Goal: Transaction & Acquisition: Purchase product/service

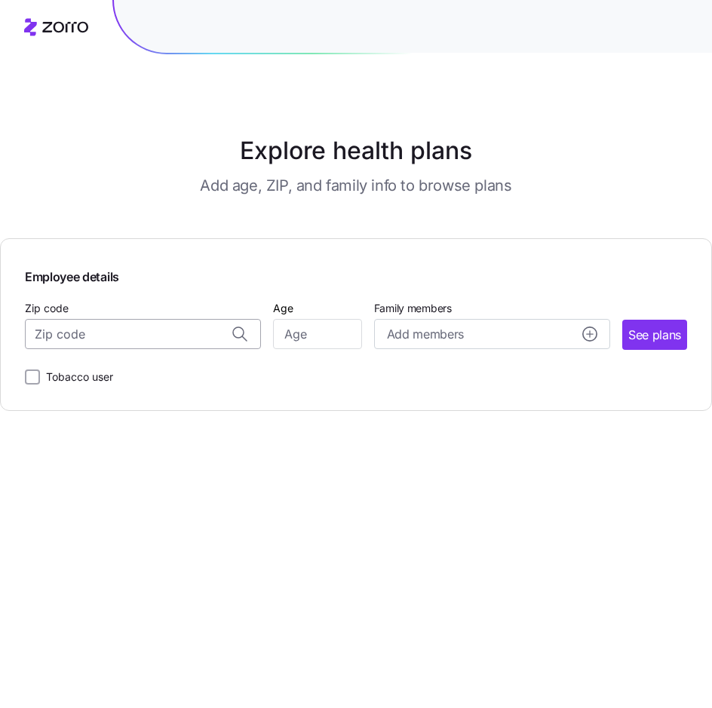
click at [107, 345] on input "Zip code" at bounding box center [143, 334] width 236 height 30
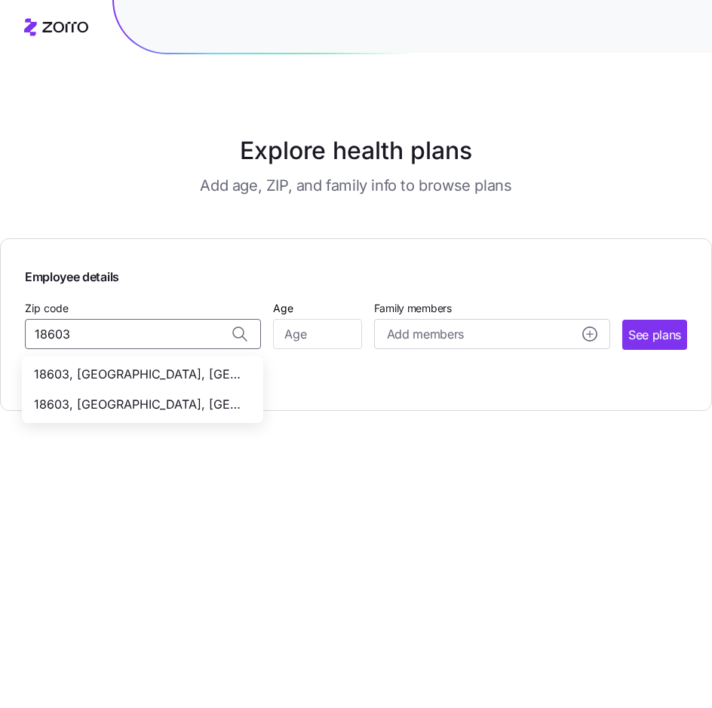
click at [146, 376] on span "18603, [GEOGRAPHIC_DATA], [GEOGRAPHIC_DATA]" at bounding box center [139, 374] width 211 height 19
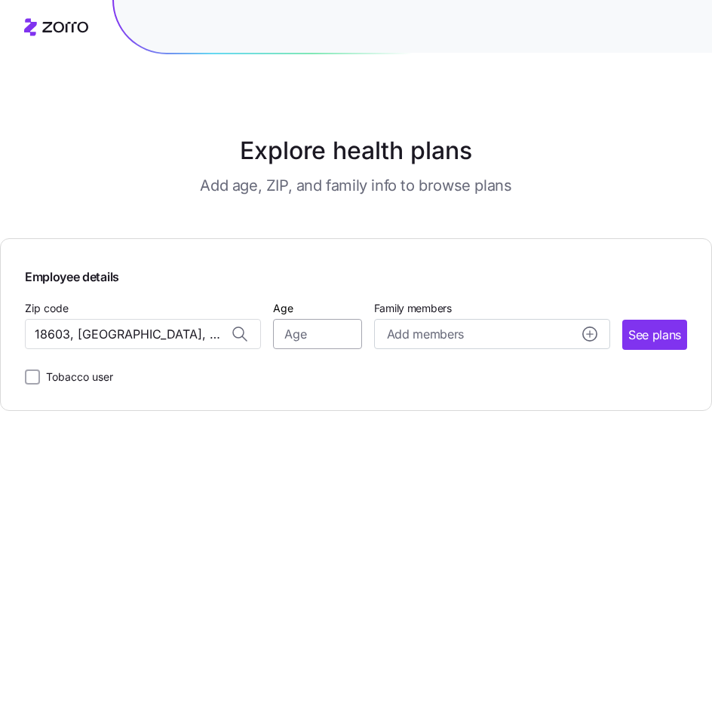
type input "18603, [GEOGRAPHIC_DATA], [GEOGRAPHIC_DATA]"
click at [309, 346] on input "Age" at bounding box center [317, 334] width 88 height 30
type input "42"
click at [446, 340] on span "Add members" at bounding box center [425, 334] width 77 height 19
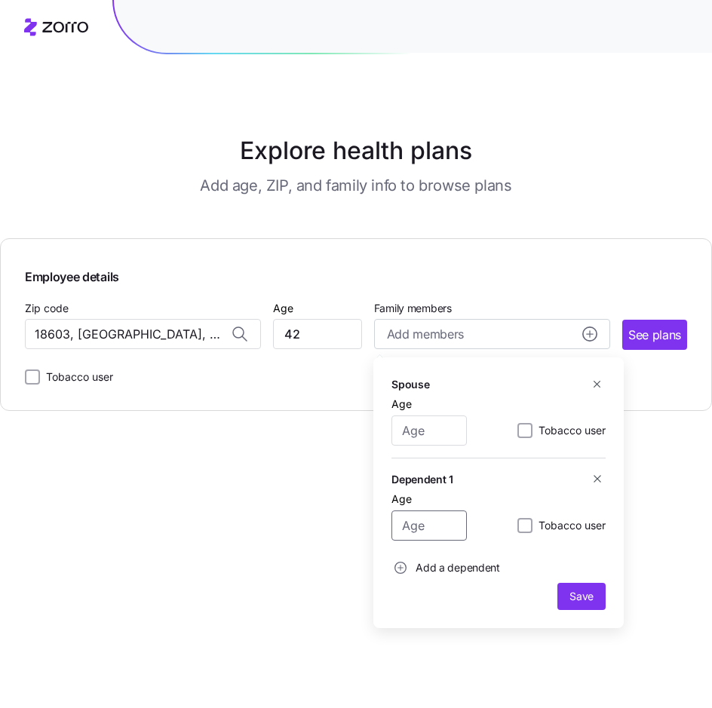
click at [441, 533] on input "Age" at bounding box center [429, 526] width 75 height 30
type input "19"
click at [590, 600] on span "Save" at bounding box center [582, 596] width 24 height 15
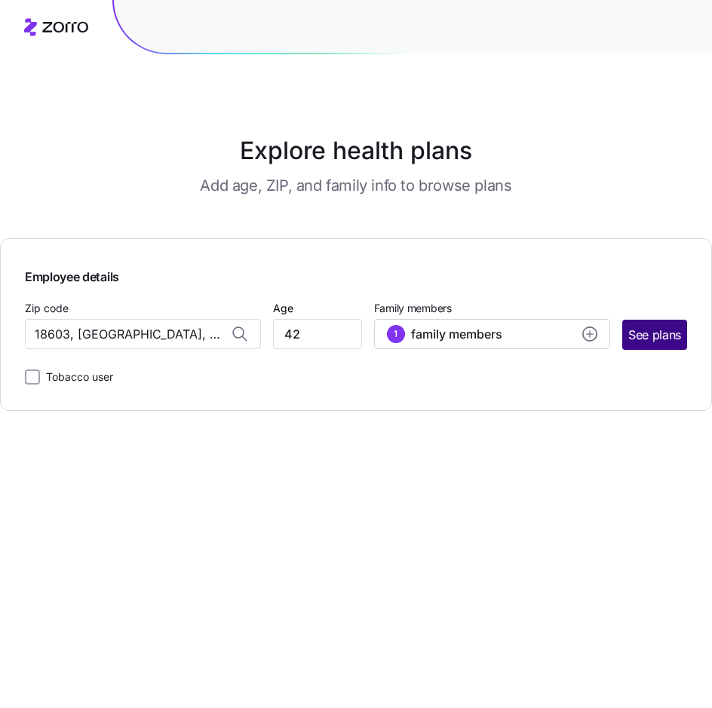
click at [668, 341] on span "See plans" at bounding box center [655, 335] width 53 height 19
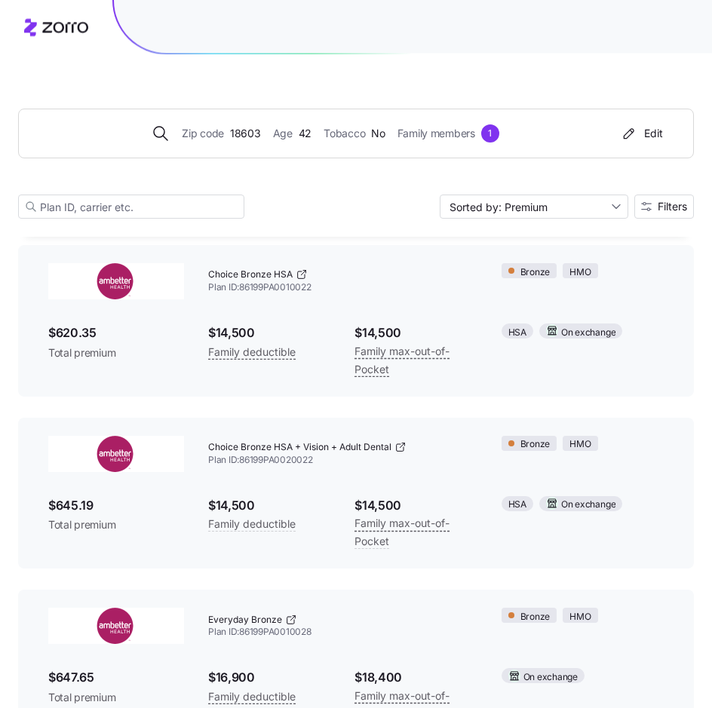
scroll to position [195, 0]
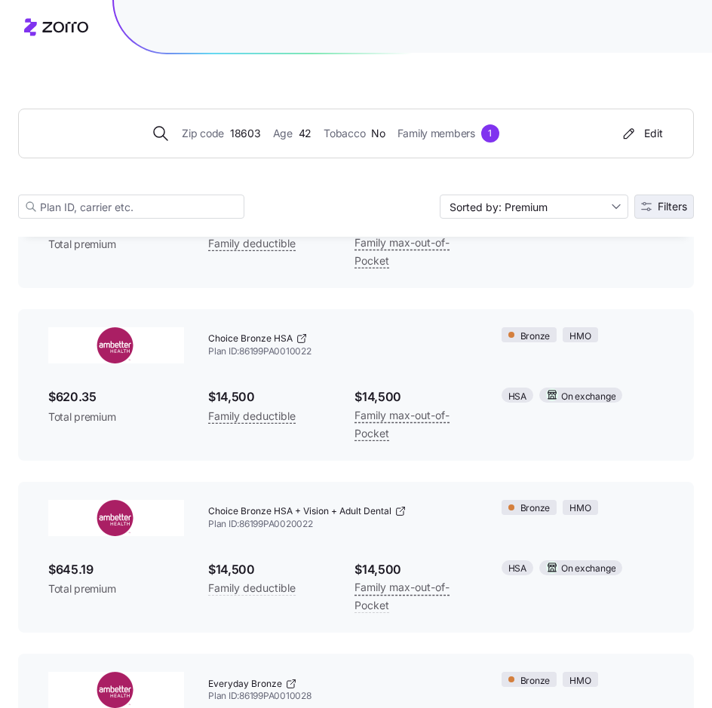
click at [665, 201] on button "Filters" at bounding box center [665, 207] width 60 height 24
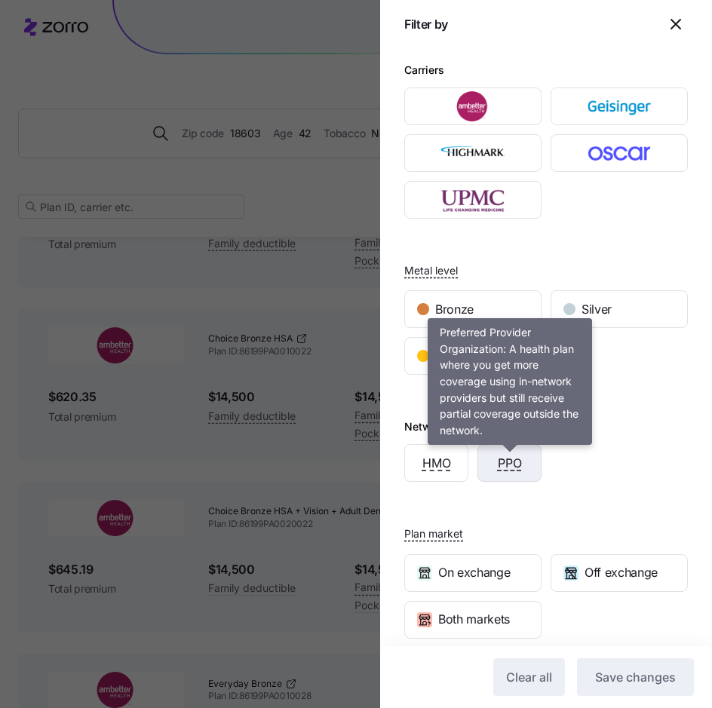
click at [509, 468] on span "PPO" at bounding box center [510, 463] width 24 height 19
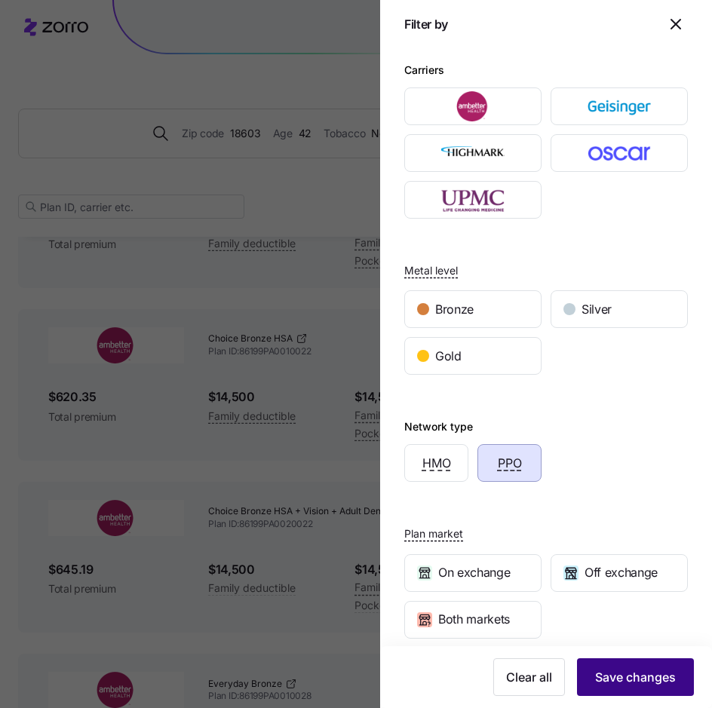
click at [642, 675] on span "Save changes" at bounding box center [635, 677] width 81 height 18
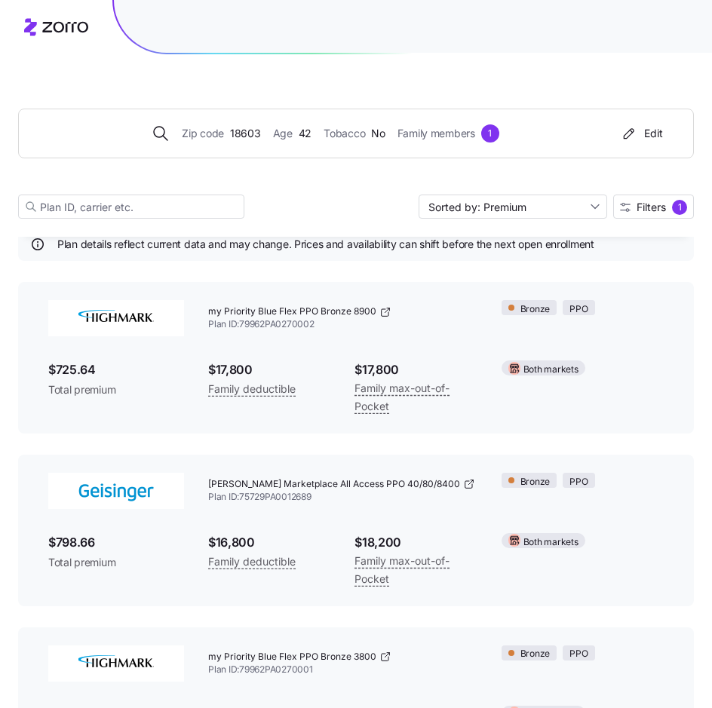
scroll to position [0, 0]
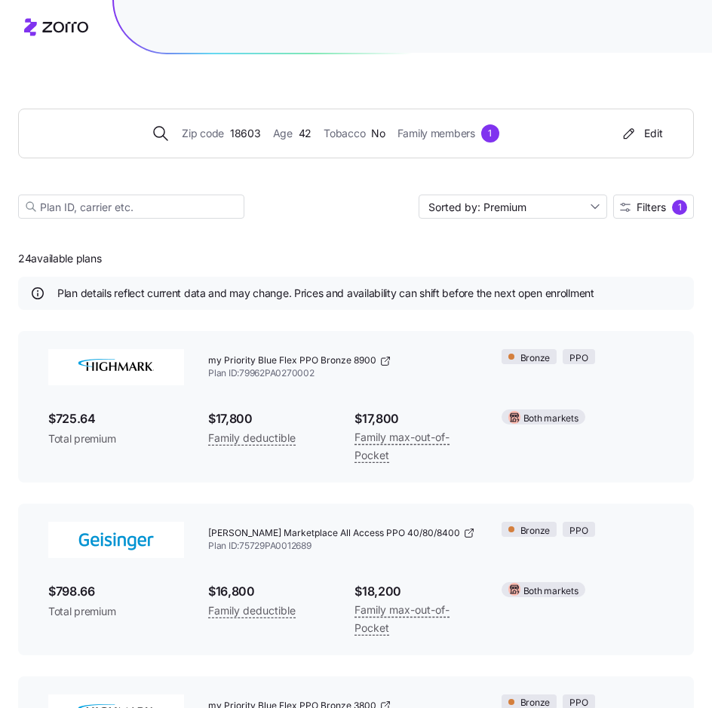
click at [647, 194] on div "Zip code 18603 Age [DEMOGRAPHIC_DATA] Tobacco No Family members 1 Edit Sorted b…" at bounding box center [356, 145] width 676 height 183
click at [644, 211] on span "Filters" at bounding box center [651, 207] width 29 height 11
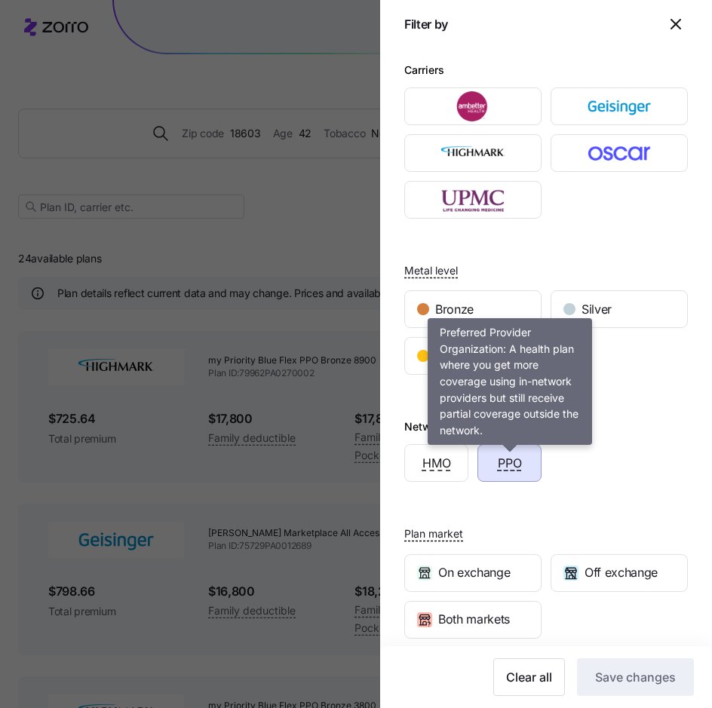
click at [514, 466] on span "PPO" at bounding box center [510, 463] width 24 height 19
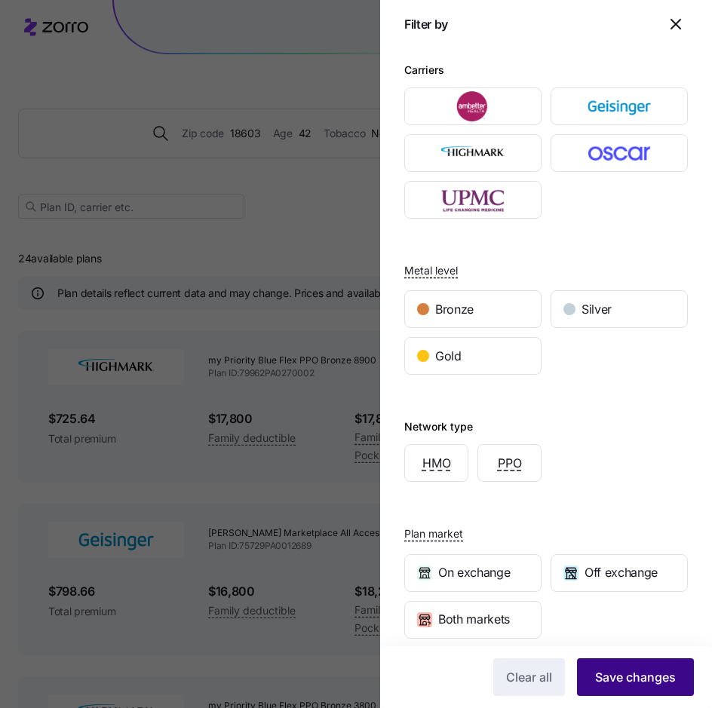
click at [653, 688] on button "Save changes" at bounding box center [635, 678] width 117 height 38
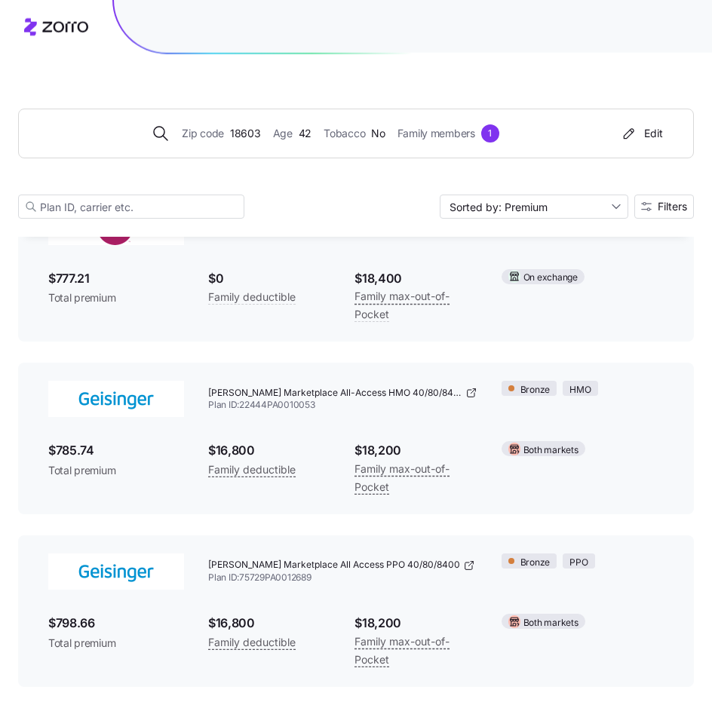
scroll to position [3078, 0]
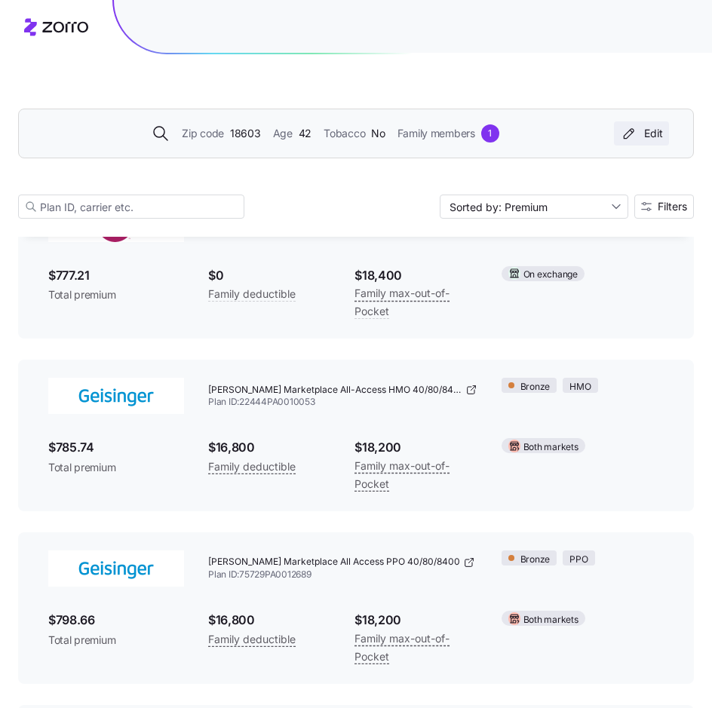
click at [641, 135] on div "Edit" at bounding box center [641, 133] width 43 height 15
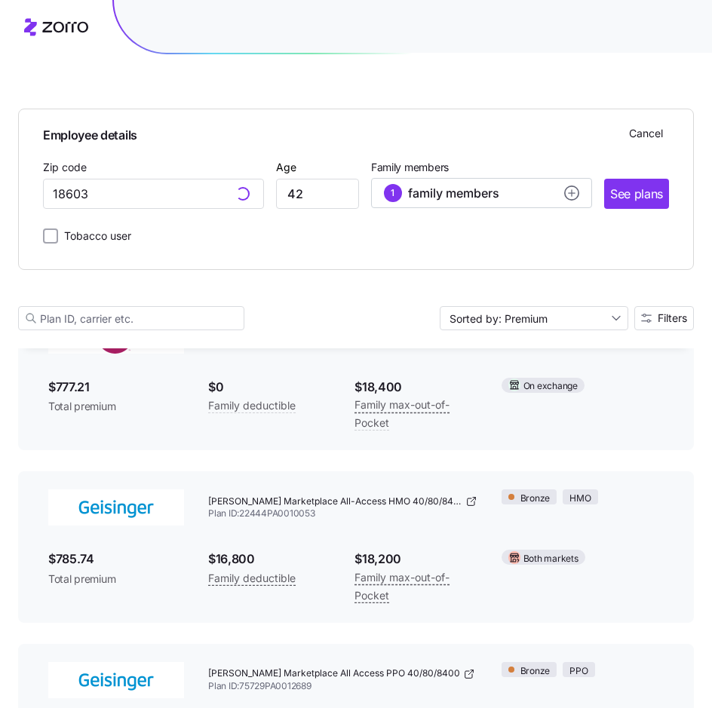
scroll to position [3190, 0]
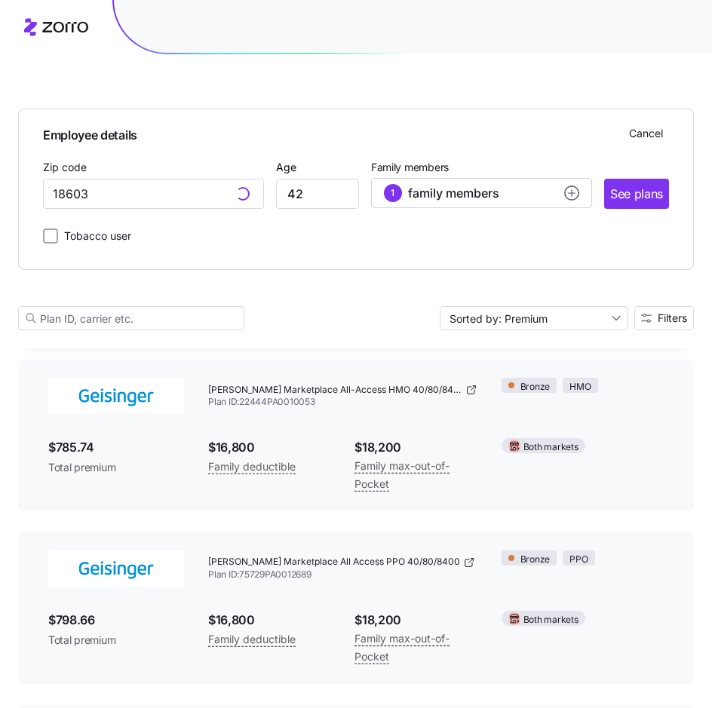
type input "18603, [GEOGRAPHIC_DATA], [GEOGRAPHIC_DATA]"
click at [565, 195] on circle "add icon" at bounding box center [572, 193] width 14 height 14
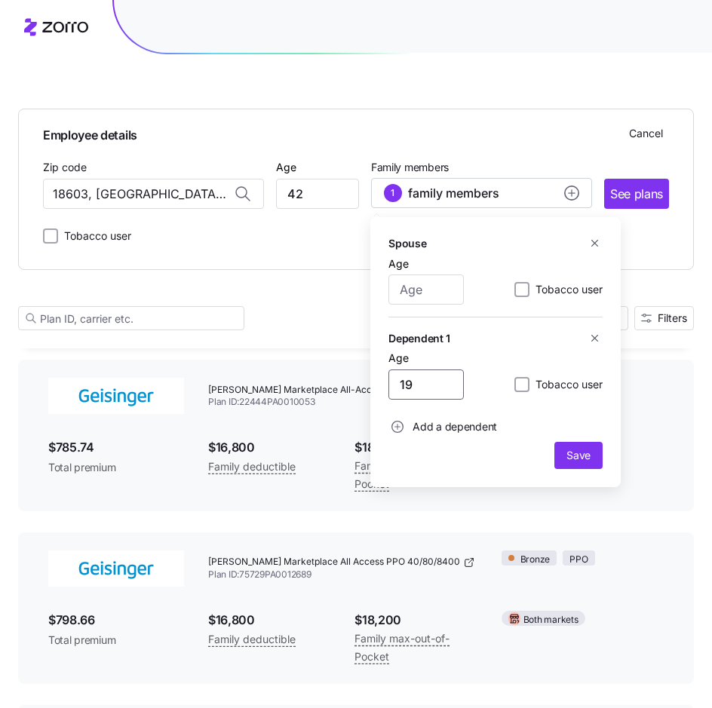
drag, startPoint x: 432, startPoint y: 391, endPoint x: 366, endPoint y: 398, distance: 66.8
click at [389, 398] on input "19" at bounding box center [426, 385] width 75 height 30
type input "0"
click at [587, 451] on span "Save" at bounding box center [579, 455] width 24 height 15
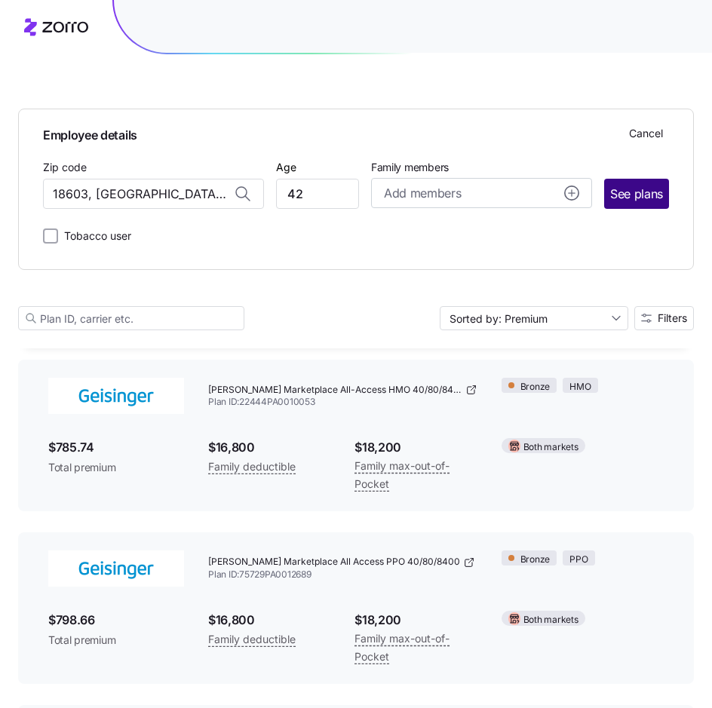
click at [638, 200] on span "See plans" at bounding box center [636, 194] width 53 height 19
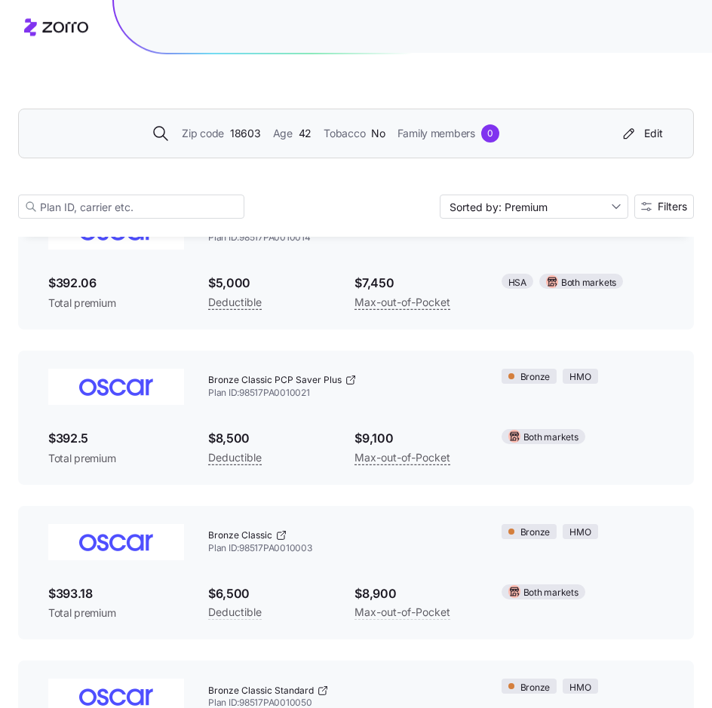
scroll to position [924, 0]
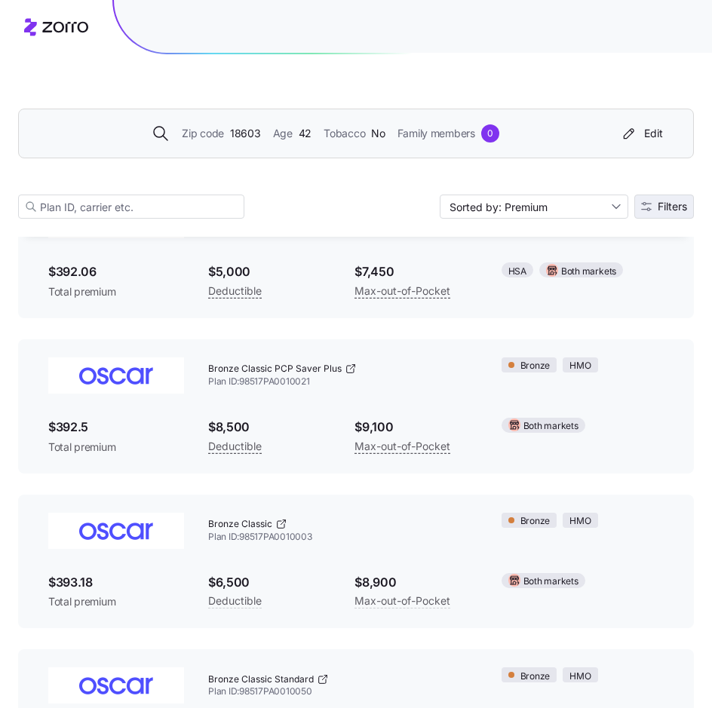
click at [672, 203] on span "Filters" at bounding box center [672, 206] width 29 height 11
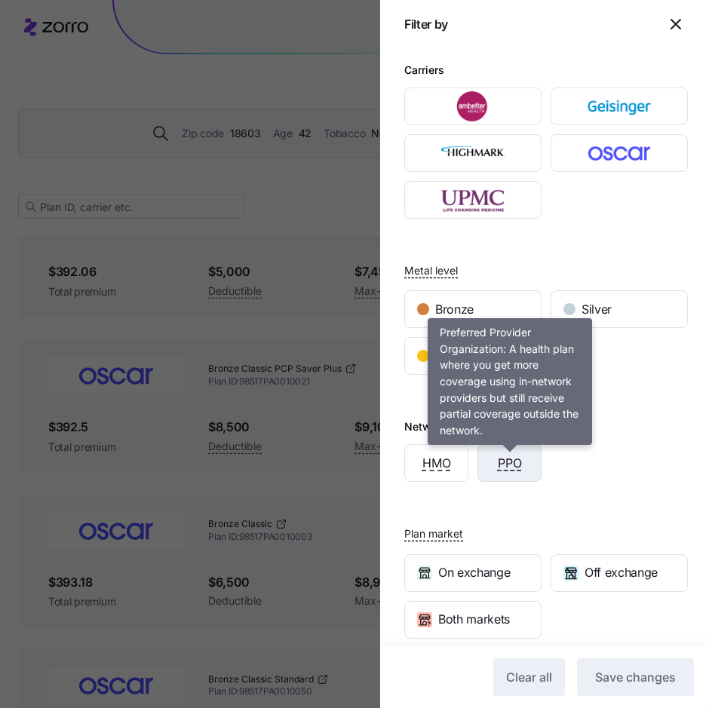
click at [516, 466] on span "PPO" at bounding box center [510, 463] width 24 height 19
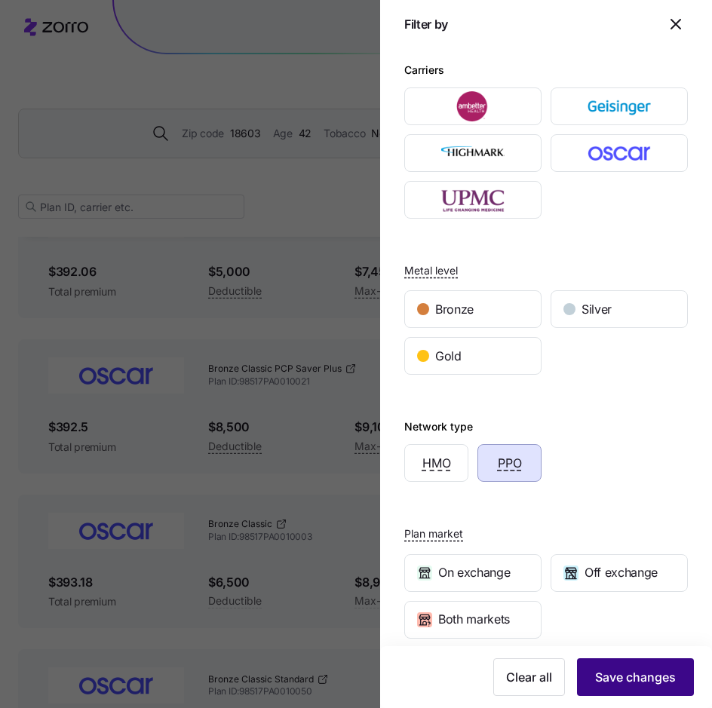
click at [627, 681] on span "Save changes" at bounding box center [635, 677] width 81 height 18
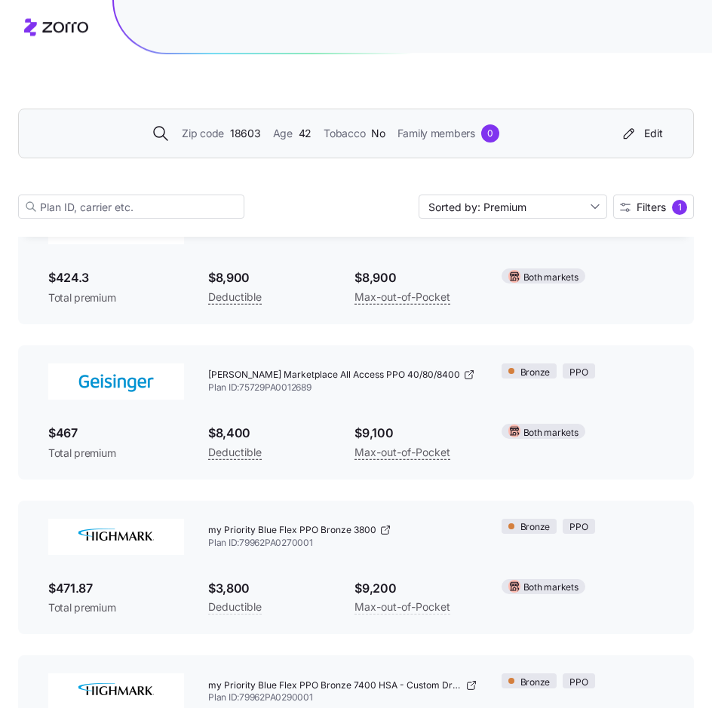
scroll to position [0, 0]
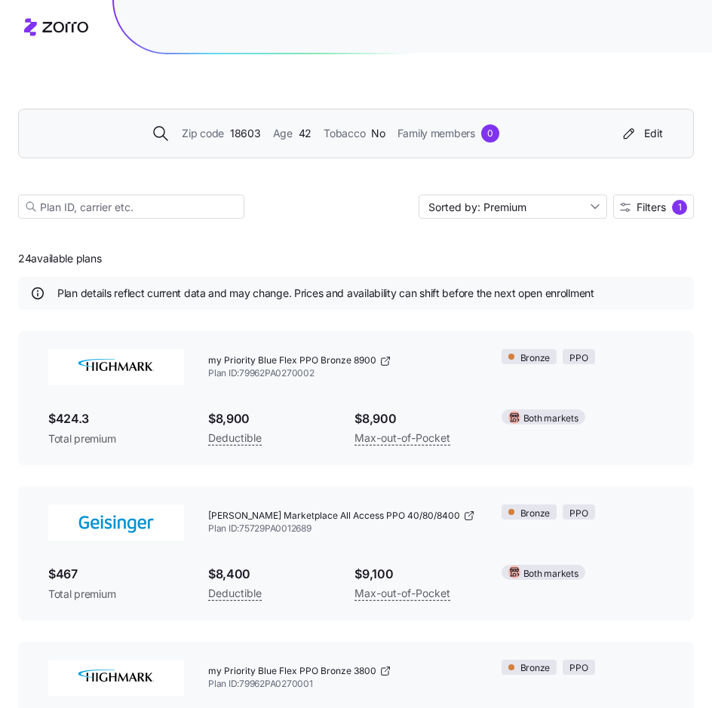
click at [487, 135] on div "0" at bounding box center [490, 133] width 18 height 18
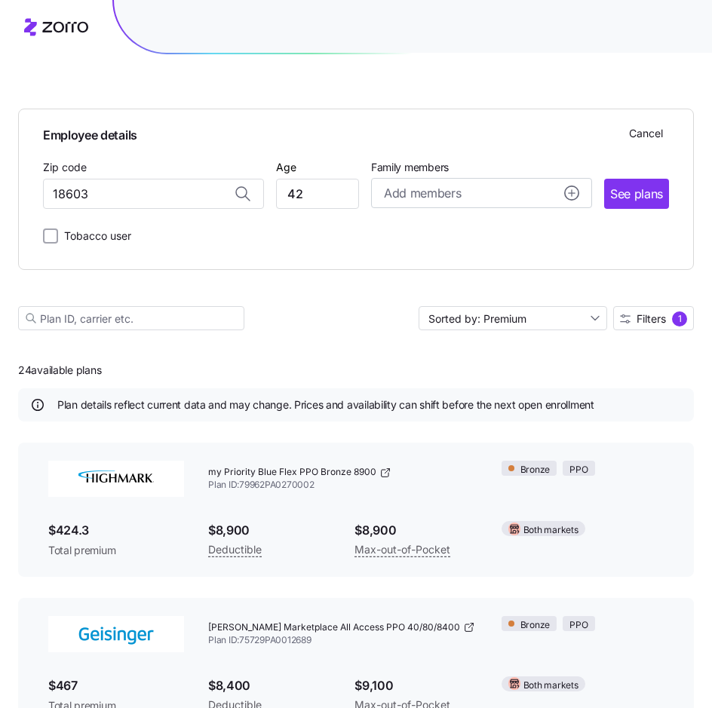
type input "18603, [GEOGRAPHIC_DATA], [GEOGRAPHIC_DATA]"
click at [549, 193] on div "Add members" at bounding box center [481, 193] width 195 height 19
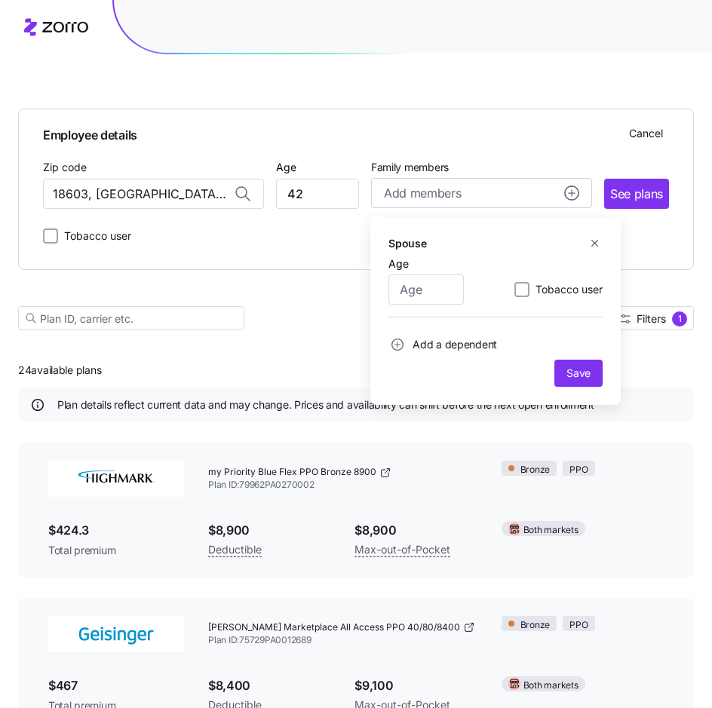
click at [459, 349] on span "Add a dependent" at bounding box center [455, 344] width 85 height 15
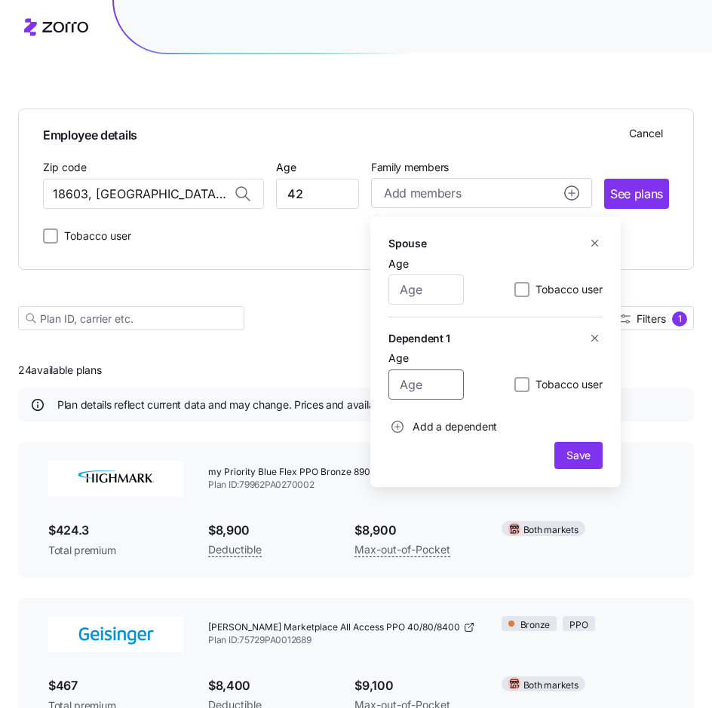
click at [429, 394] on input "Age" at bounding box center [426, 385] width 75 height 30
type input "19"
click at [561, 454] on button "Save" at bounding box center [579, 455] width 48 height 27
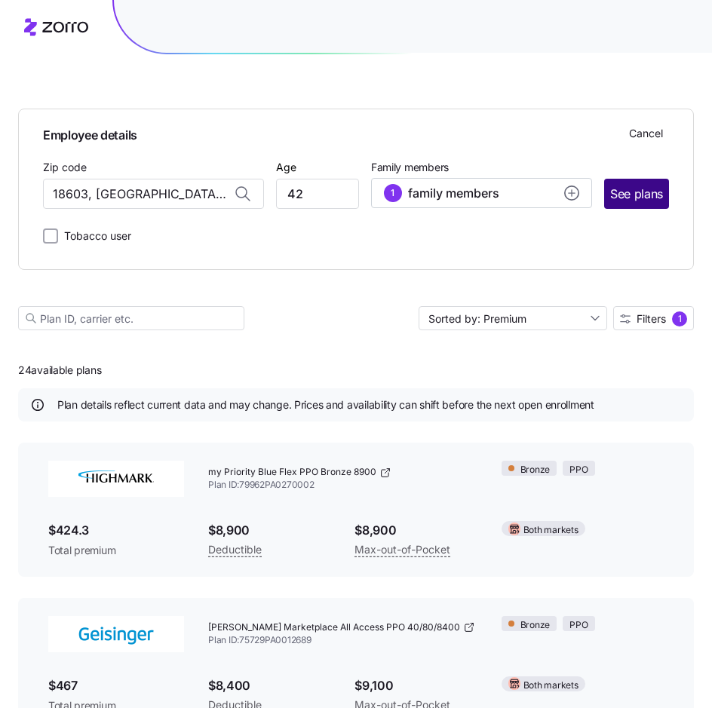
click at [636, 194] on span "See plans" at bounding box center [636, 194] width 53 height 19
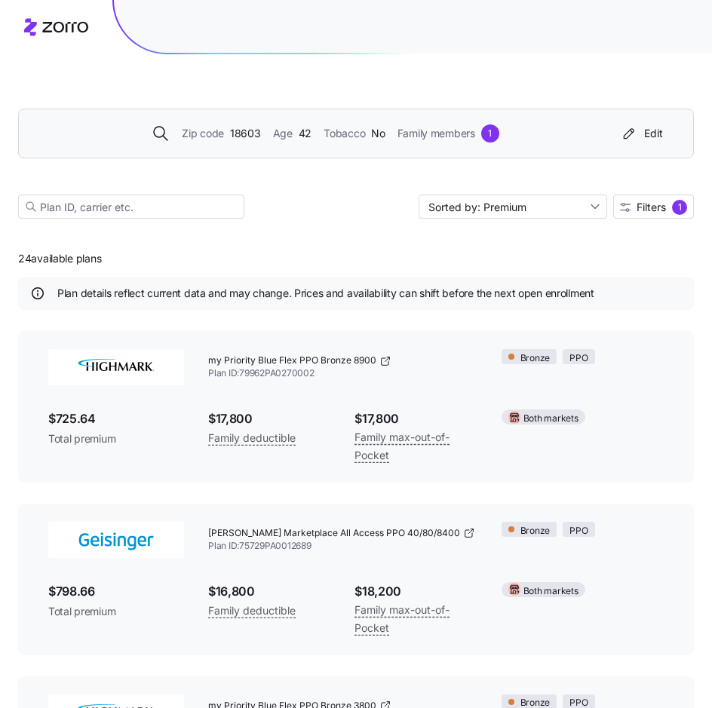
click at [244, 138] on span "18603" at bounding box center [245, 133] width 31 height 17
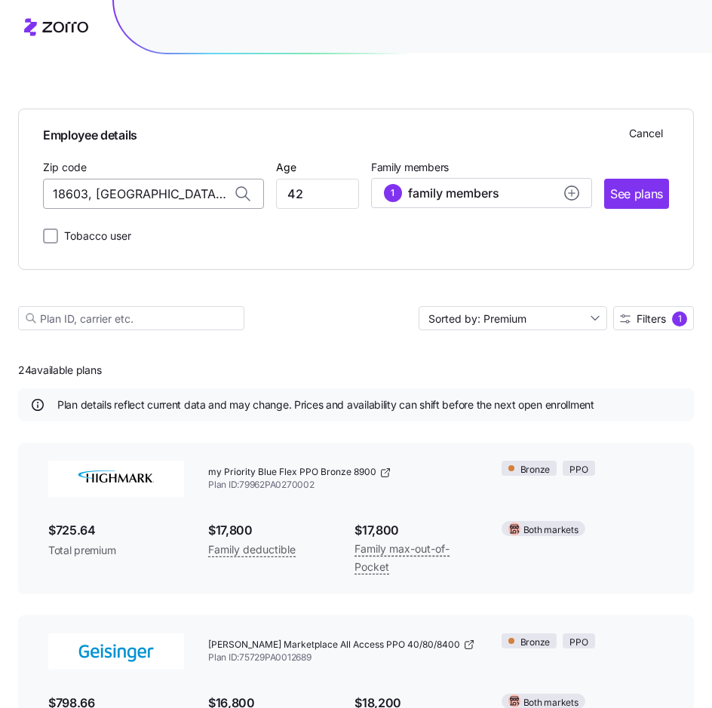
click at [93, 200] on input "18603, [GEOGRAPHIC_DATA], [GEOGRAPHIC_DATA]" at bounding box center [153, 194] width 221 height 30
drag, startPoint x: 93, startPoint y: 200, endPoint x: 126, endPoint y: 203, distance: 33.3
click at [126, 203] on input "18603, [GEOGRAPHIC_DATA], [GEOGRAPHIC_DATA]" at bounding box center [153, 194] width 221 height 30
drag, startPoint x: 220, startPoint y: 198, endPoint x: -81, endPoint y: 217, distance: 301.6
click at [43, 209] on input "18603, [GEOGRAPHIC_DATA], [GEOGRAPHIC_DATA]" at bounding box center [153, 194] width 221 height 30
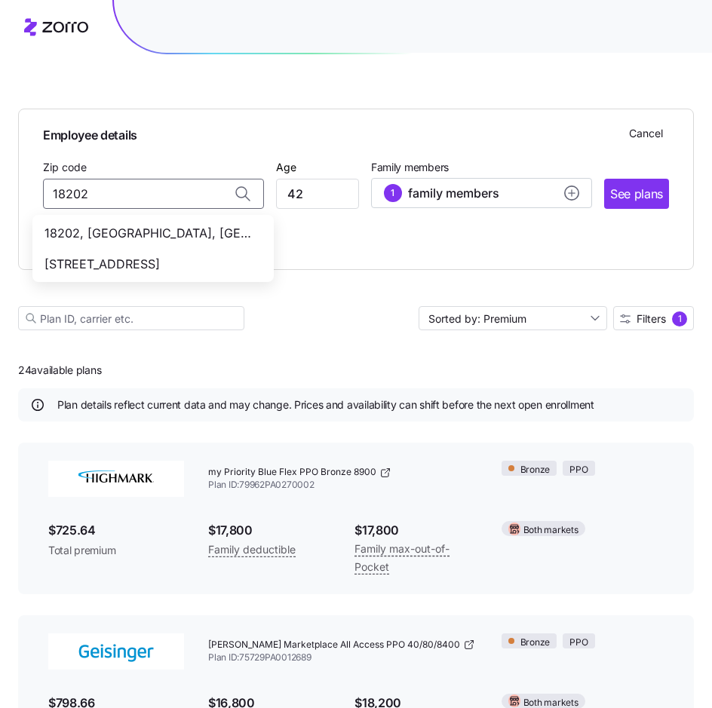
click at [75, 266] on span "[STREET_ADDRESS]" at bounding box center [150, 264] width 211 height 19
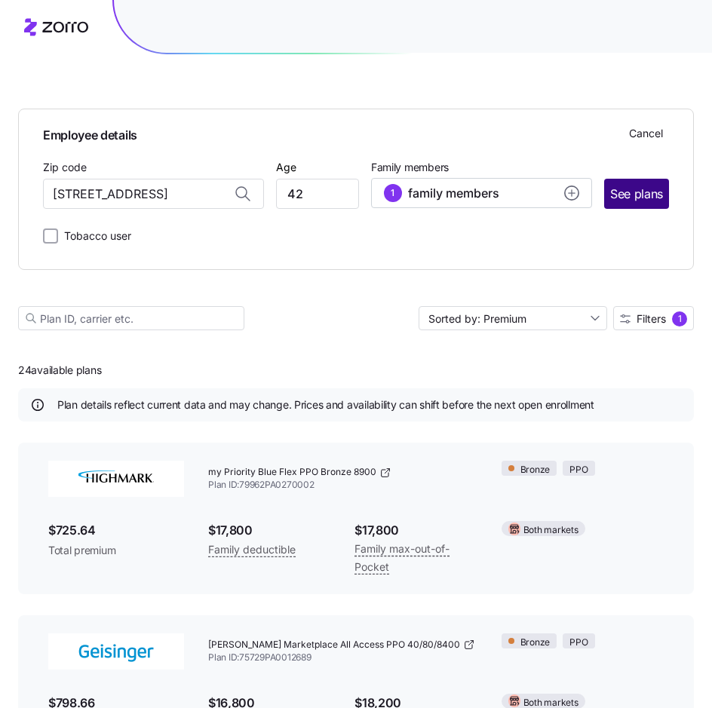
type input "[STREET_ADDRESS]"
click at [650, 196] on span "See plans" at bounding box center [636, 194] width 53 height 19
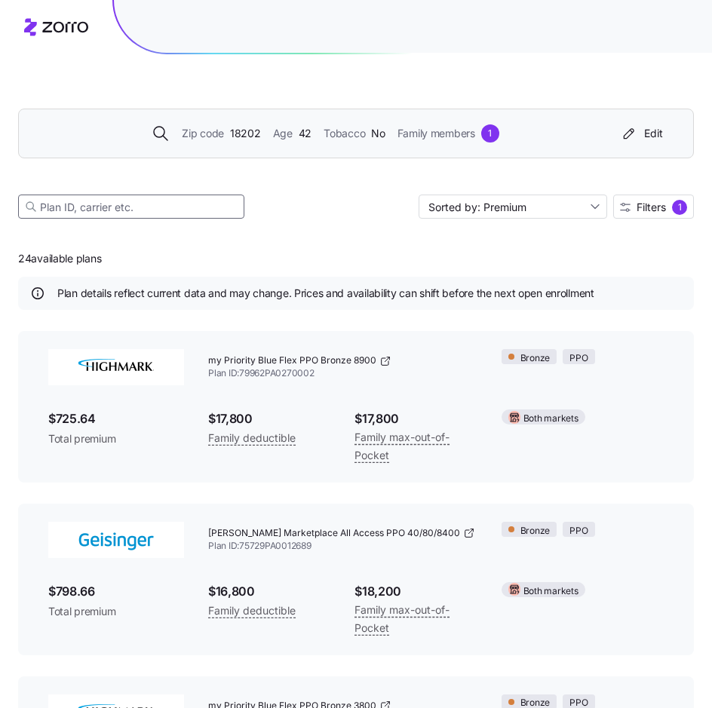
click at [151, 207] on input at bounding box center [131, 207] width 226 height 24
click at [240, 137] on span "18202" at bounding box center [245, 133] width 31 height 17
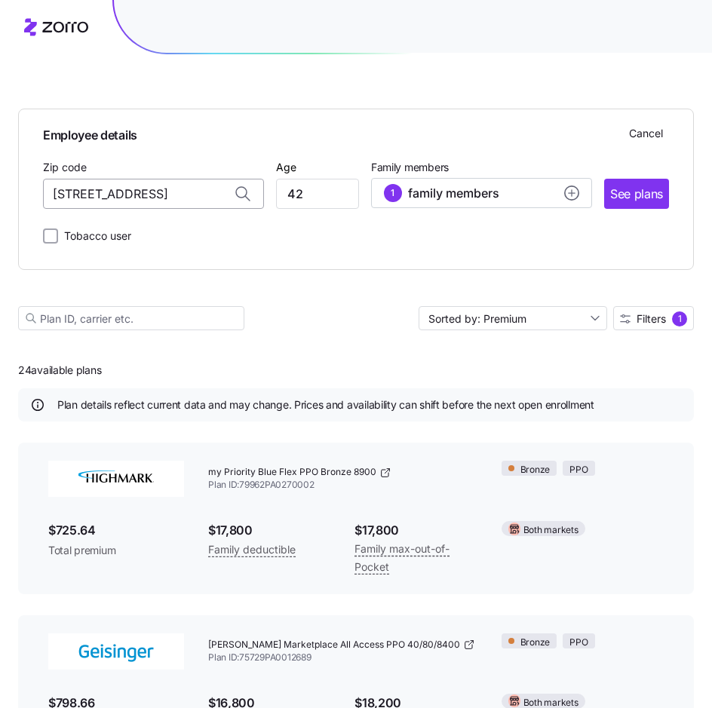
drag, startPoint x: 210, startPoint y: 192, endPoint x: -327, endPoint y: 245, distance: 539.1
click at [43, 209] on input "[STREET_ADDRESS]" at bounding box center [153, 194] width 221 height 30
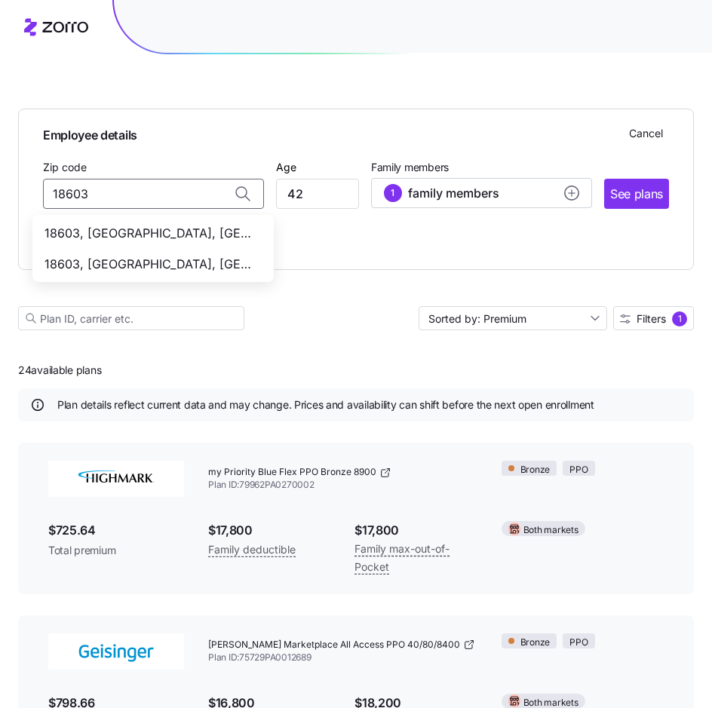
click at [110, 254] on div "18603, [GEOGRAPHIC_DATA], [GEOGRAPHIC_DATA]" at bounding box center [152, 264] width 235 height 31
type input "18603, [GEOGRAPHIC_DATA], [GEOGRAPHIC_DATA]"
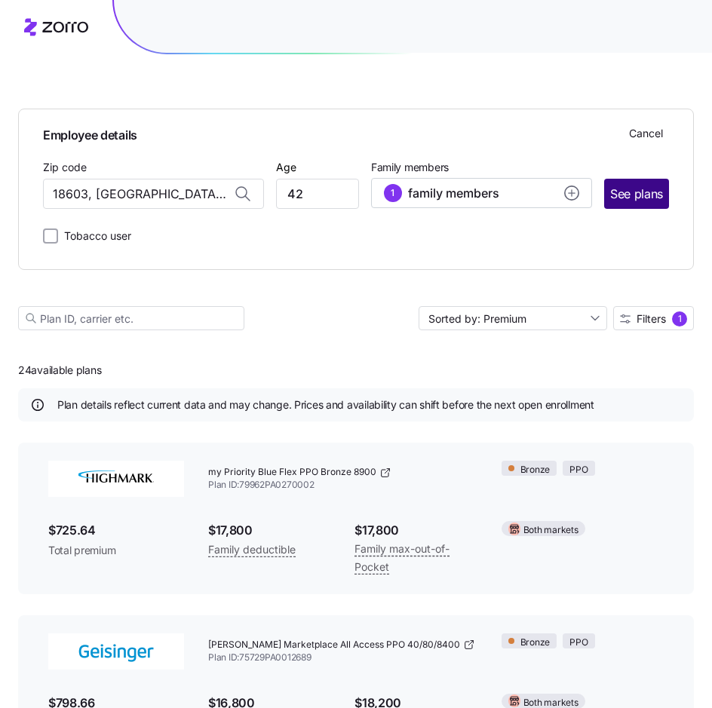
click at [607, 192] on button "See plans" at bounding box center [636, 194] width 65 height 30
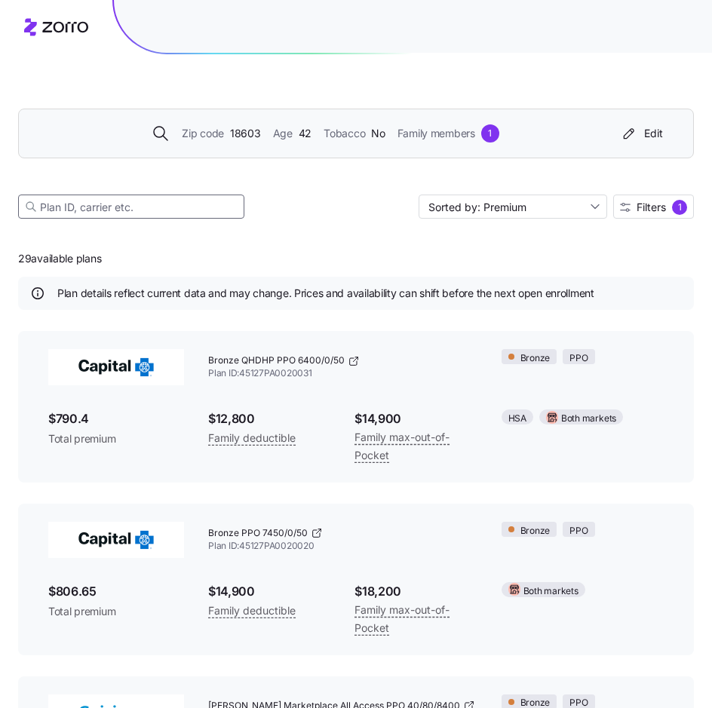
click at [100, 207] on input at bounding box center [131, 207] width 226 height 24
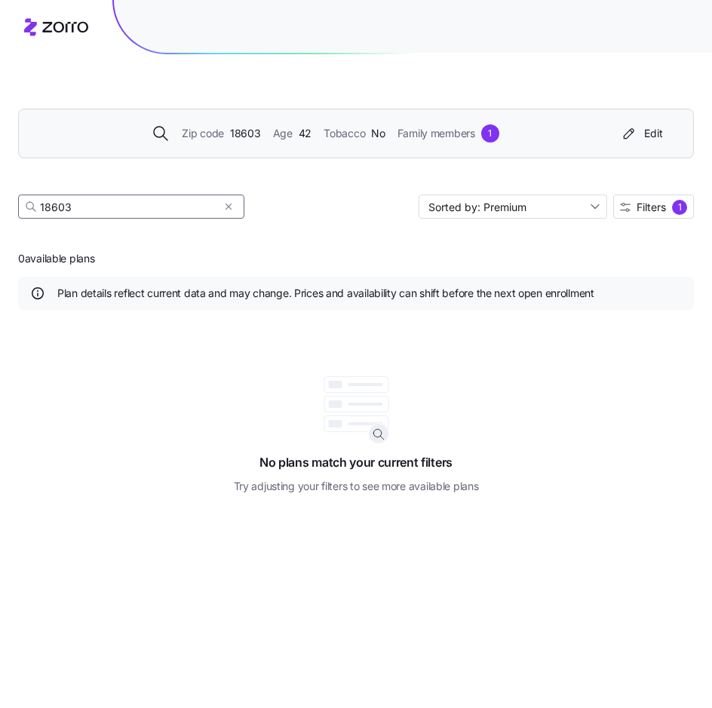
type input "18603"
click at [238, 135] on span "18603" at bounding box center [245, 133] width 31 height 17
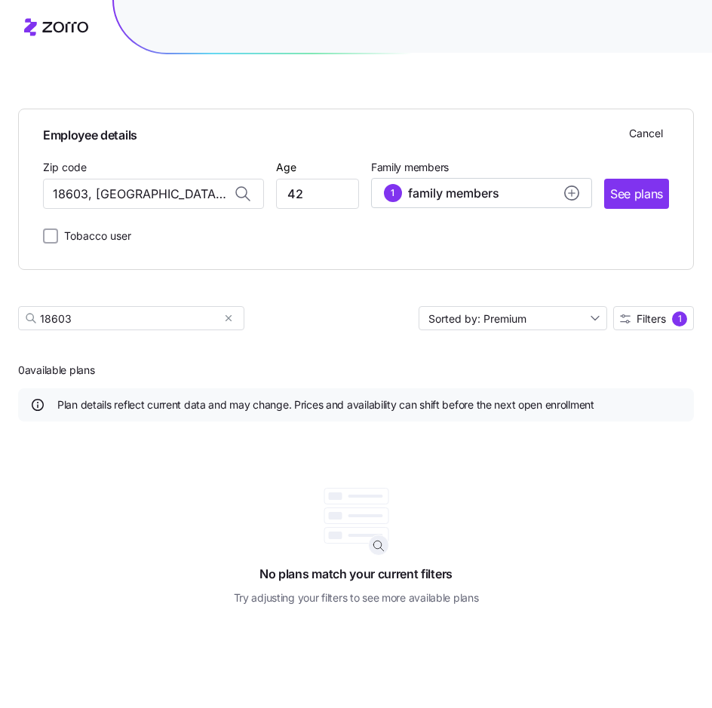
click at [247, 198] on icon at bounding box center [247, 198] width 5 height 5
drag, startPoint x: 216, startPoint y: 195, endPoint x: -5, endPoint y: 194, distance: 221.1
click at [43, 194] on input "18603, [GEOGRAPHIC_DATA], [GEOGRAPHIC_DATA]" at bounding box center [153, 194] width 221 height 30
drag, startPoint x: 222, startPoint y: 195, endPoint x: 85, endPoint y: 192, distance: 137.3
click at [85, 192] on input "18603, [GEOGRAPHIC_DATA], [GEOGRAPHIC_DATA]" at bounding box center [153, 194] width 221 height 30
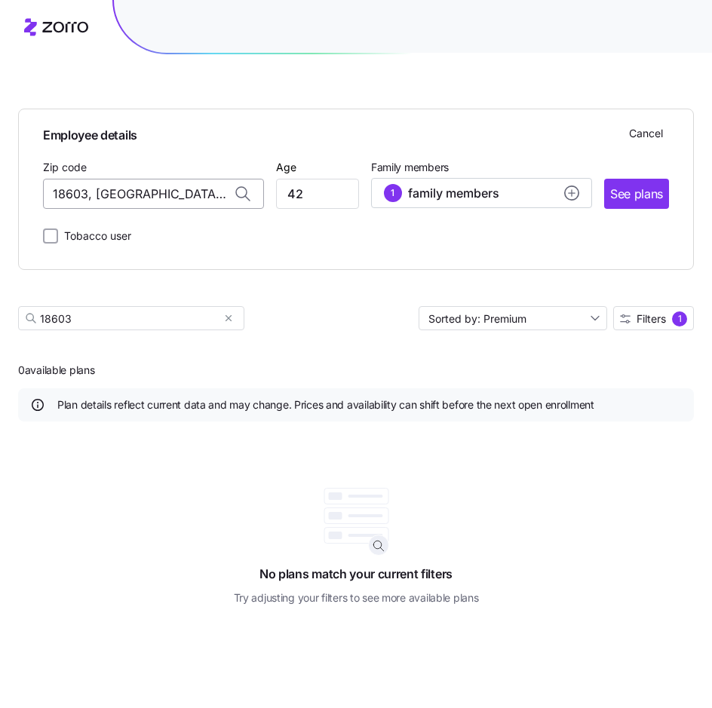
click at [93, 192] on input "18603, [GEOGRAPHIC_DATA], [GEOGRAPHIC_DATA]" at bounding box center [153, 194] width 221 height 30
drag, startPoint x: 252, startPoint y: 191, endPoint x: 143, endPoint y: 188, distance: 109.4
click at [154, 186] on div "18603, [GEOGRAPHIC_DATA], [GEOGRAPHIC_DATA]" at bounding box center [153, 194] width 221 height 30
click at [145, 192] on input "18603, [GEOGRAPHIC_DATA], [GEOGRAPHIC_DATA]" at bounding box center [153, 194] width 221 height 30
type input "18603, [GEOGRAPHIC_DATA], [GEOGRAPHIC_DATA]"
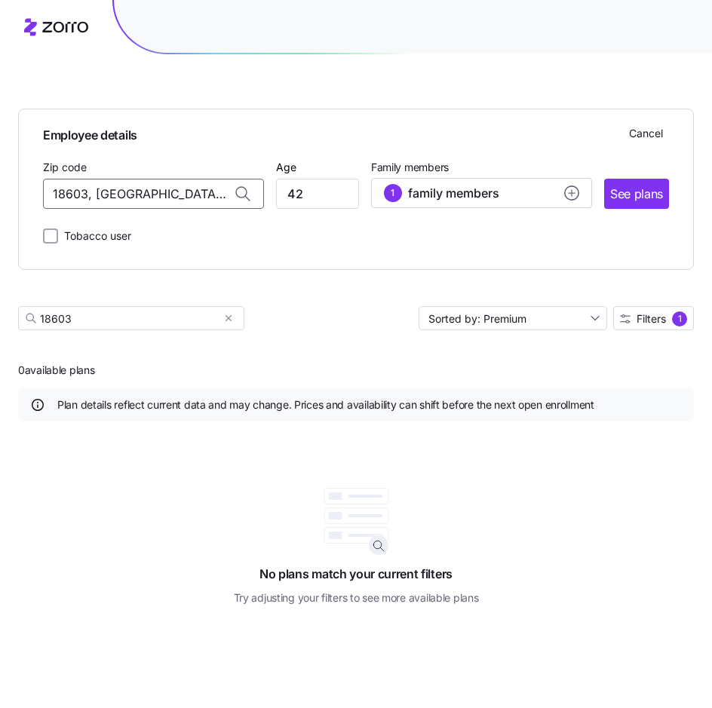
click at [243, 188] on icon at bounding box center [241, 192] width 11 height 11
click at [647, 132] on span "Cancel" at bounding box center [646, 133] width 34 height 15
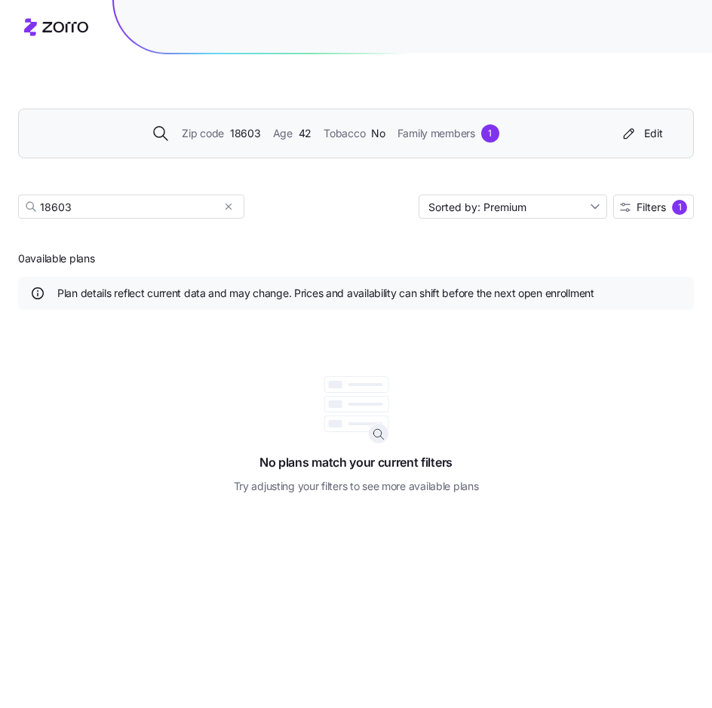
click at [645, 132] on div "Edit" at bounding box center [641, 133] width 43 height 15
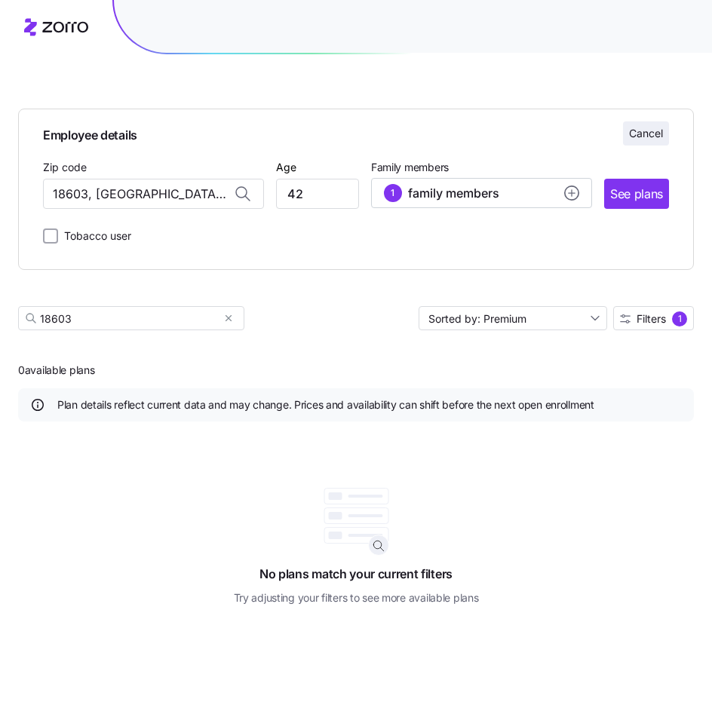
click at [642, 133] on span "Cancel" at bounding box center [646, 133] width 34 height 15
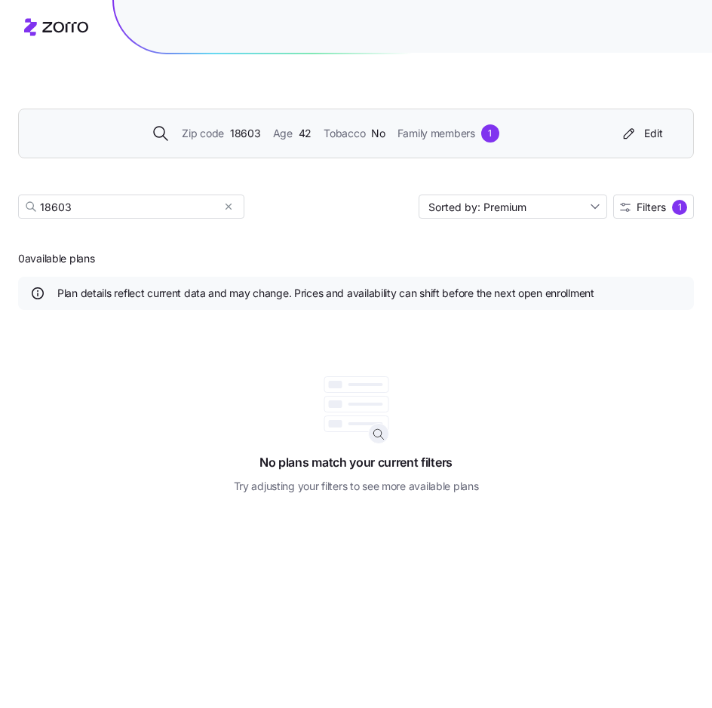
click at [208, 135] on span "Zip code" at bounding box center [203, 133] width 42 height 17
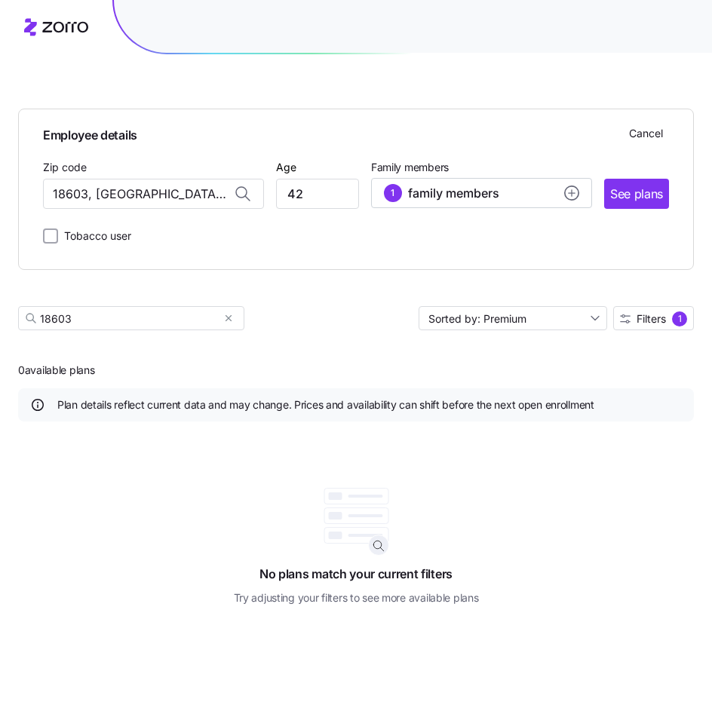
click at [242, 197] on icon at bounding box center [241, 192] width 11 height 11
drag, startPoint x: 227, startPoint y: 197, endPoint x: 3, endPoint y: 196, distance: 224.1
click at [3, 196] on main "Employee details Cancel Zip code 18603, [GEOGRAPHIC_DATA], [GEOGRAPHIC_DATA] Ag…" at bounding box center [356, 354] width 712 height 708
click at [81, 192] on input "18603, [GEOGRAPHIC_DATA], [GEOGRAPHIC_DATA]" at bounding box center [153, 194] width 221 height 30
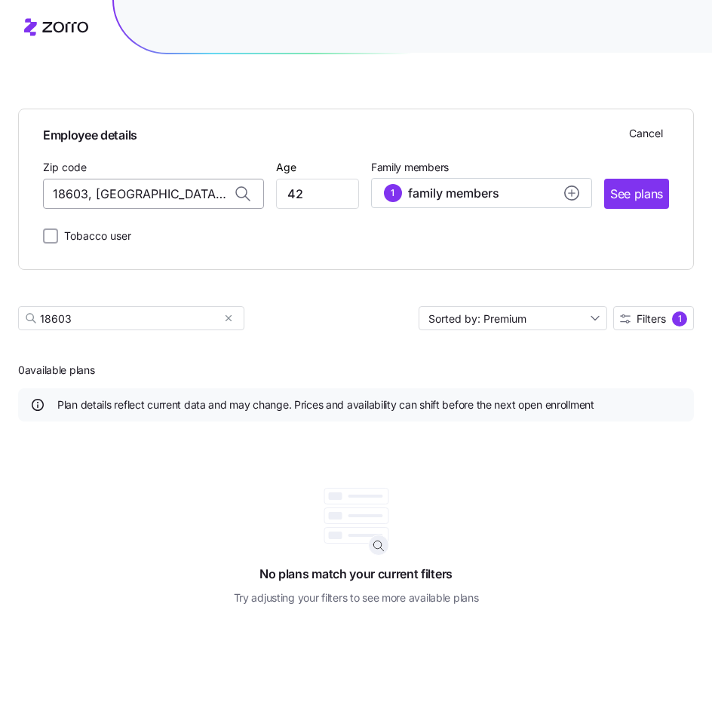
click at [81, 192] on input "18603, [GEOGRAPHIC_DATA], [GEOGRAPHIC_DATA]" at bounding box center [153, 194] width 221 height 30
type input "18603, [GEOGRAPHIC_DATA], [GEOGRAPHIC_DATA]"
click at [248, 187] on icon at bounding box center [243, 194] width 18 height 18
drag, startPoint x: 223, startPoint y: 194, endPoint x: 97, endPoint y: 195, distance: 125.3
click at [97, 195] on div "18603, [GEOGRAPHIC_DATA], [GEOGRAPHIC_DATA]" at bounding box center [153, 194] width 221 height 30
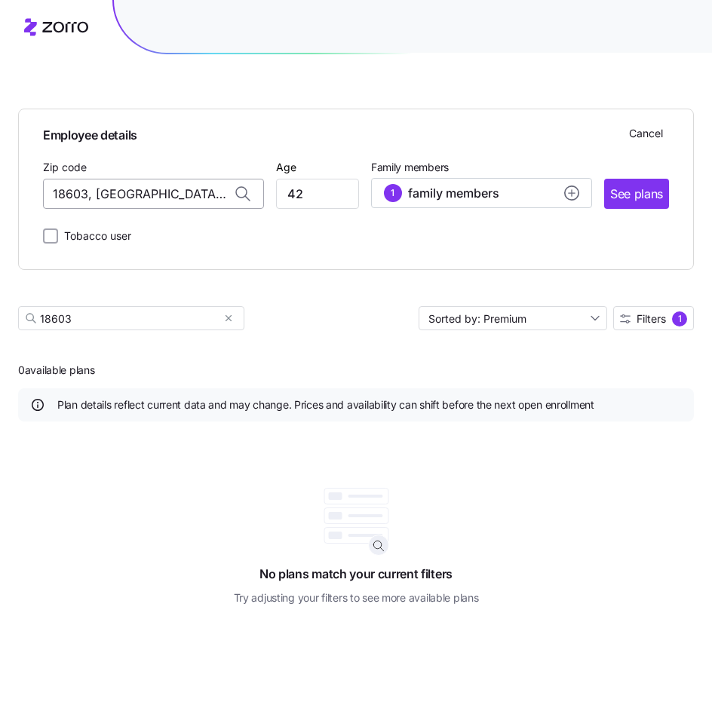
click at [97, 195] on input "18603, [GEOGRAPHIC_DATA], [GEOGRAPHIC_DATA]" at bounding box center [153, 194] width 221 height 30
type input "1"
